Goal: Information Seeking & Learning: Learn about a topic

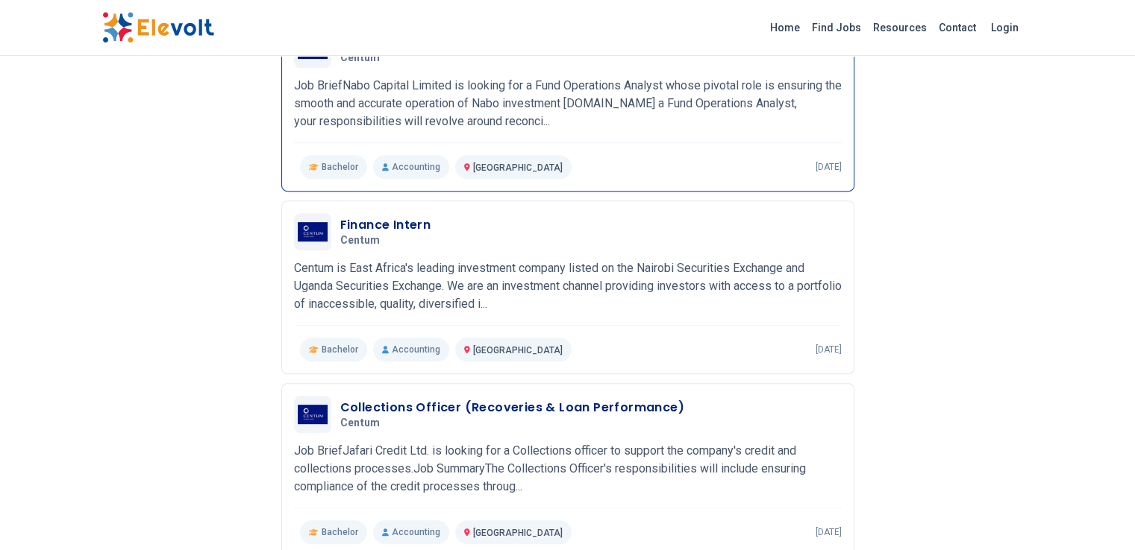
scroll to position [448, 0]
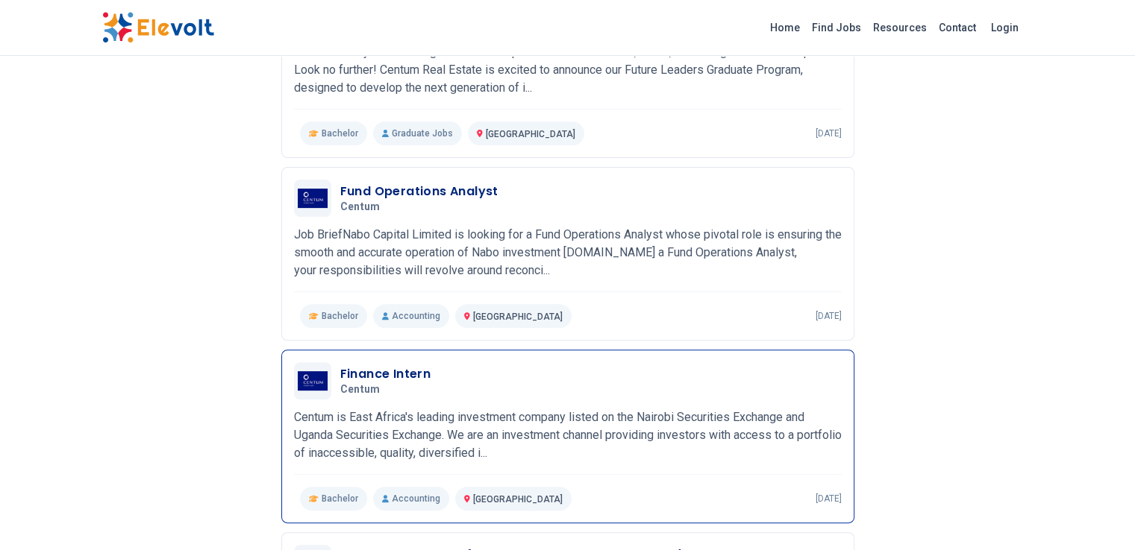
click at [346, 365] on h3 "Finance Intern" at bounding box center [385, 374] width 91 height 18
click at [340, 365] on h3 "Finance Intern" at bounding box center [385, 374] width 91 height 18
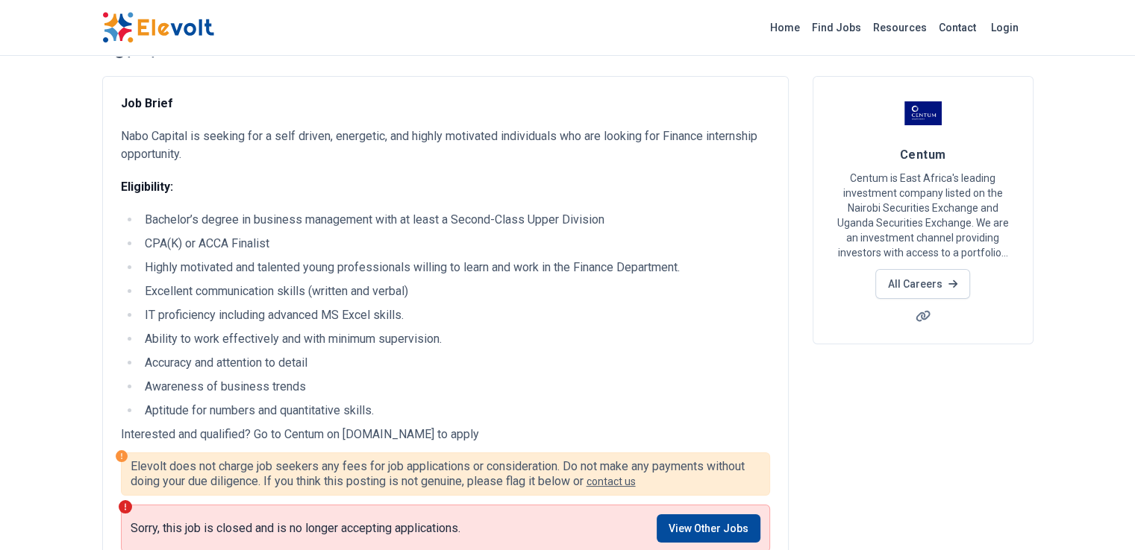
scroll to position [149, 0]
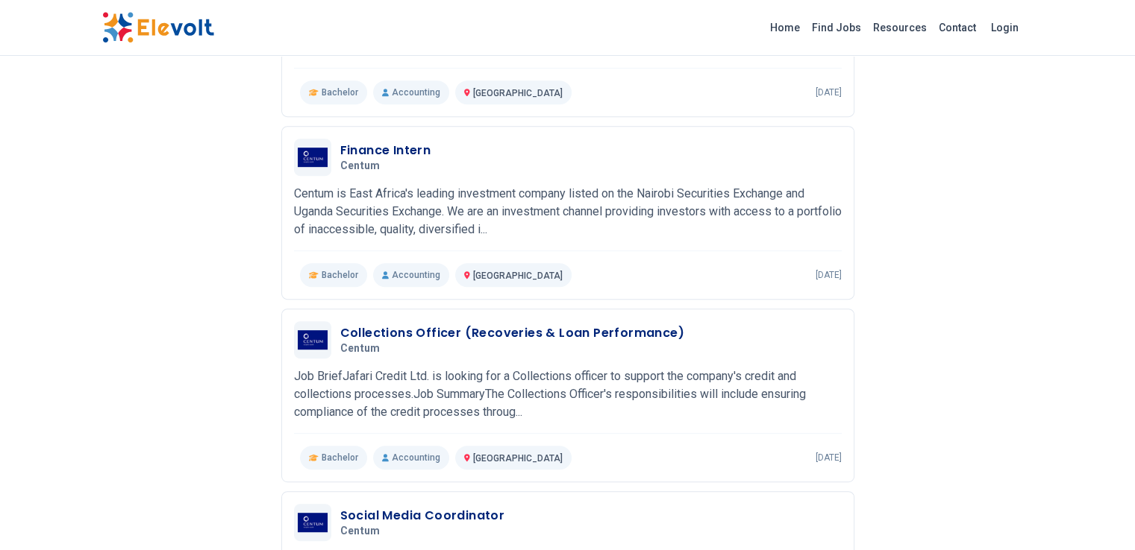
scroll to position [746, 0]
